Goal: Information Seeking & Learning: Learn about a topic

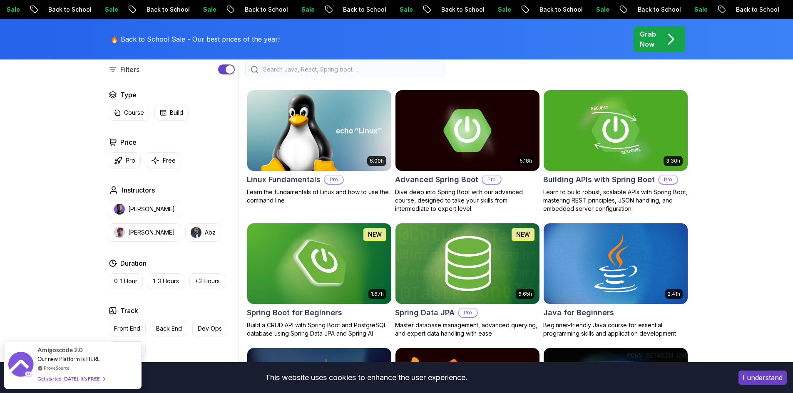
scroll to position [234, 0]
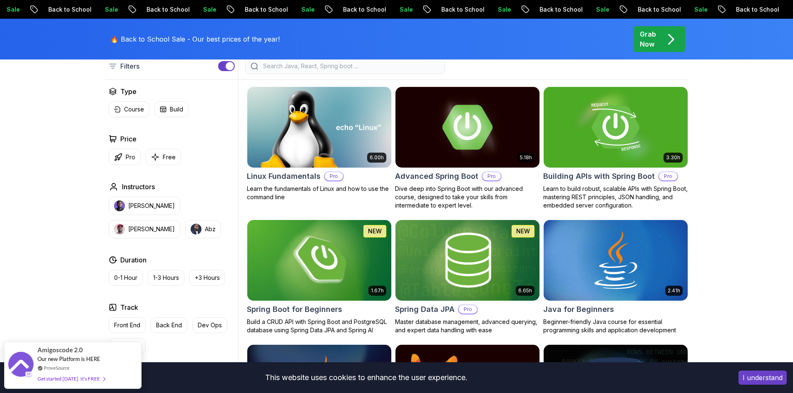
click at [447, 178] on h2 "Advanced Spring Boot" at bounding box center [436, 177] width 83 height 12
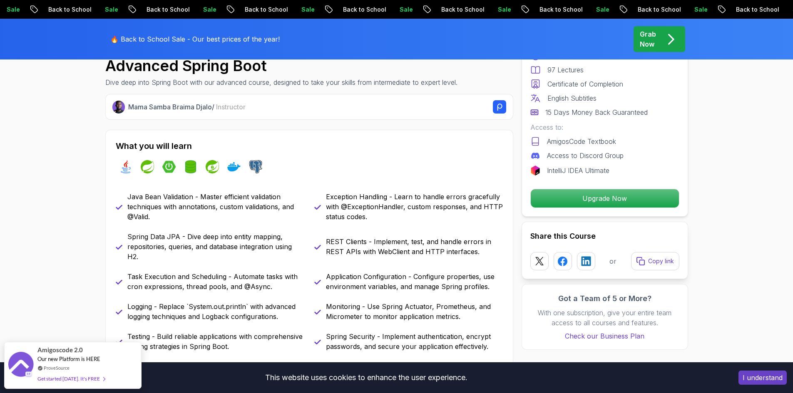
scroll to position [333, 0]
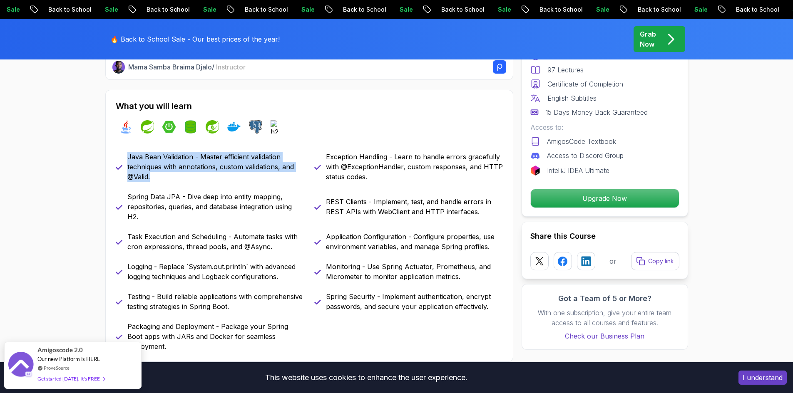
drag, startPoint x: 128, startPoint y: 156, endPoint x: 173, endPoint y: 178, distance: 50.1
click at [173, 178] on p "Java Bean Validation - Master efficient validation techniques with annotations,…" at bounding box center [215, 167] width 177 height 30
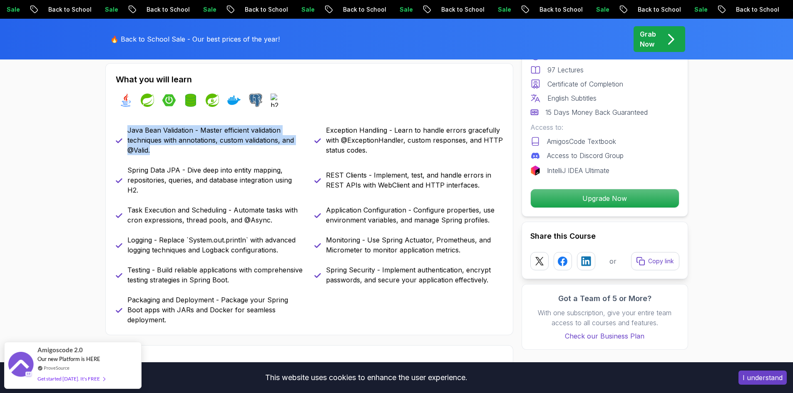
scroll to position [375, 0]
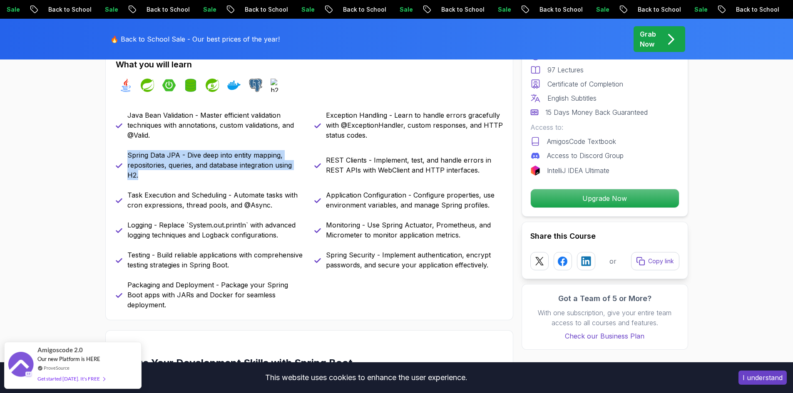
drag, startPoint x: 143, startPoint y: 161, endPoint x: 238, endPoint y: 180, distance: 97.3
click at [241, 180] on p "Spring Data JPA - Dive deep into entity mapping, repositories, queries, and dat…" at bounding box center [215, 165] width 177 height 30
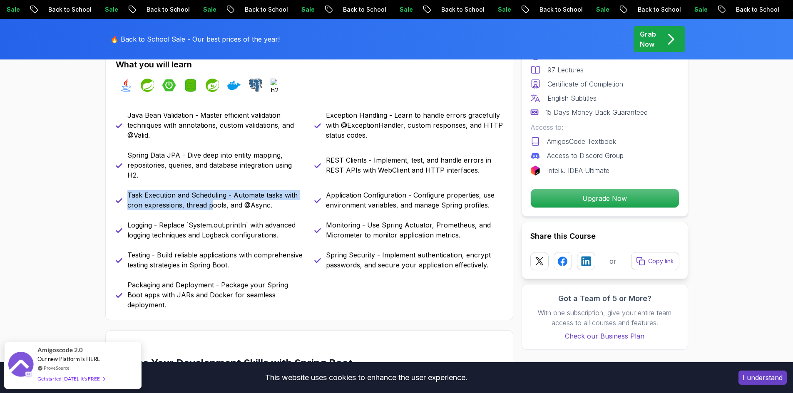
drag, startPoint x: 122, startPoint y: 190, endPoint x: 212, endPoint y: 201, distance: 89.8
click at [212, 201] on div "Java Bean Validation - Master efficient validation techniques with annotations,…" at bounding box center [309, 210] width 387 height 200
click at [231, 219] on div "Java Bean Validation - Master efficient validation techniques with annotations,…" at bounding box center [309, 210] width 387 height 200
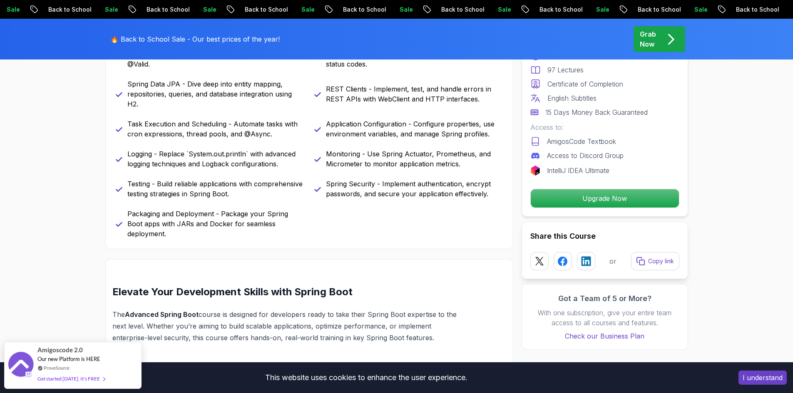
scroll to position [458, 0]
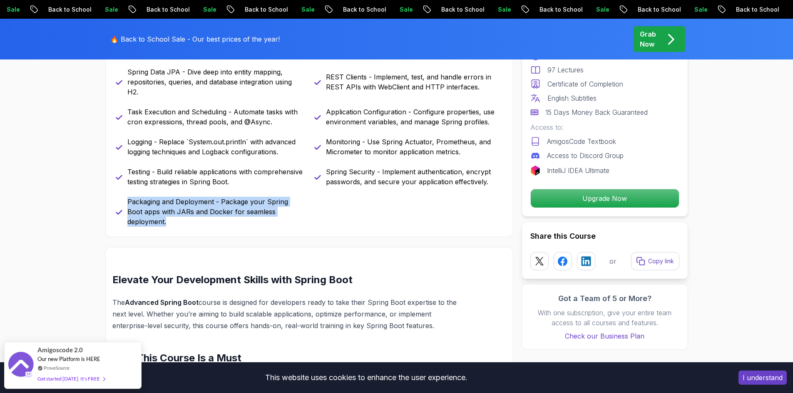
drag, startPoint x: 304, startPoint y: 210, endPoint x: 110, endPoint y: 200, distance: 194.3
click at [110, 200] on div "What you will learn java spring spring-boot spring-data-jpa spring-security doc…" at bounding box center [309, 101] width 408 height 272
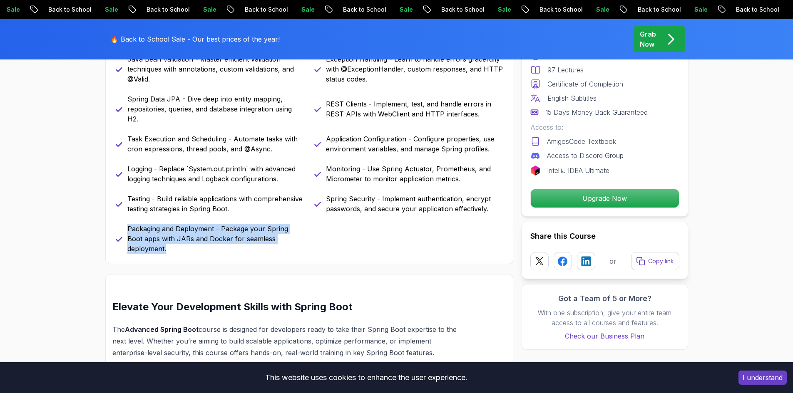
scroll to position [416, 0]
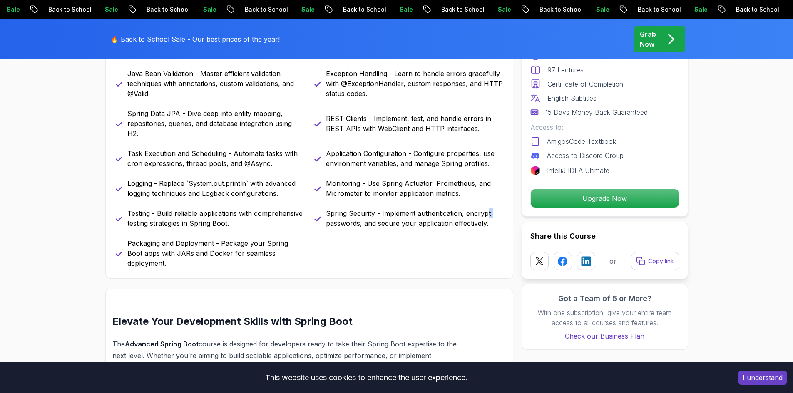
drag, startPoint x: 341, startPoint y: 223, endPoint x: 488, endPoint y: 211, distance: 146.6
click at [488, 211] on div "Spring Security - Implement authentication, encrypt passwords, and secure your …" at bounding box center [408, 219] width 189 height 20
click at [493, 222] on p "Spring Security - Implement authentication, encrypt passwords, and secure your …" at bounding box center [414, 219] width 177 height 20
drag, startPoint x: 490, startPoint y: 223, endPoint x: 326, endPoint y: 215, distance: 163.8
click at [326, 215] on p "Spring Security - Implement authentication, encrypt passwords, and secure your …" at bounding box center [414, 219] width 177 height 20
